Goal: Task Accomplishment & Management: Complete application form

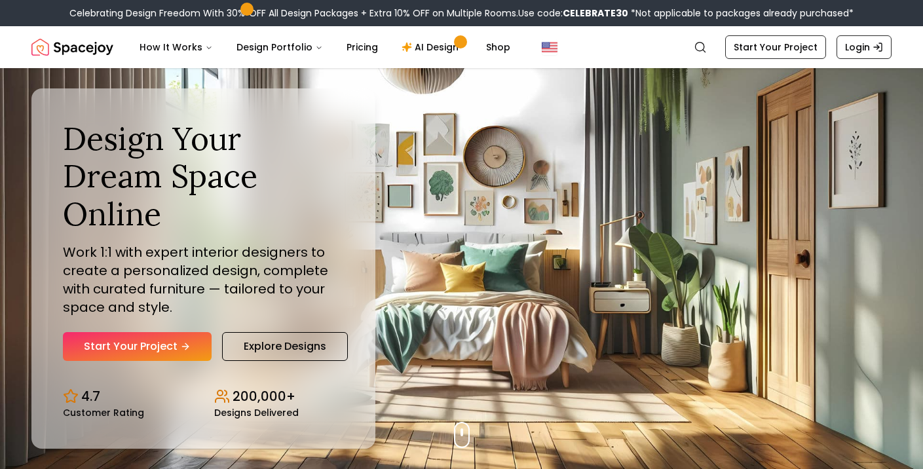
click at [132, 354] on link "Start Your Project" at bounding box center [137, 346] width 149 height 29
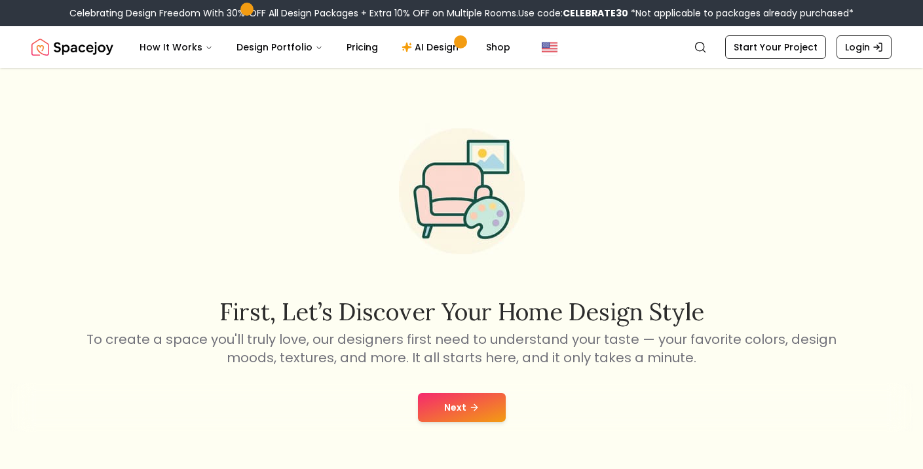
click at [444, 407] on button "Next" at bounding box center [462, 407] width 88 height 29
